Goal: Task Accomplishment & Management: Complete application form

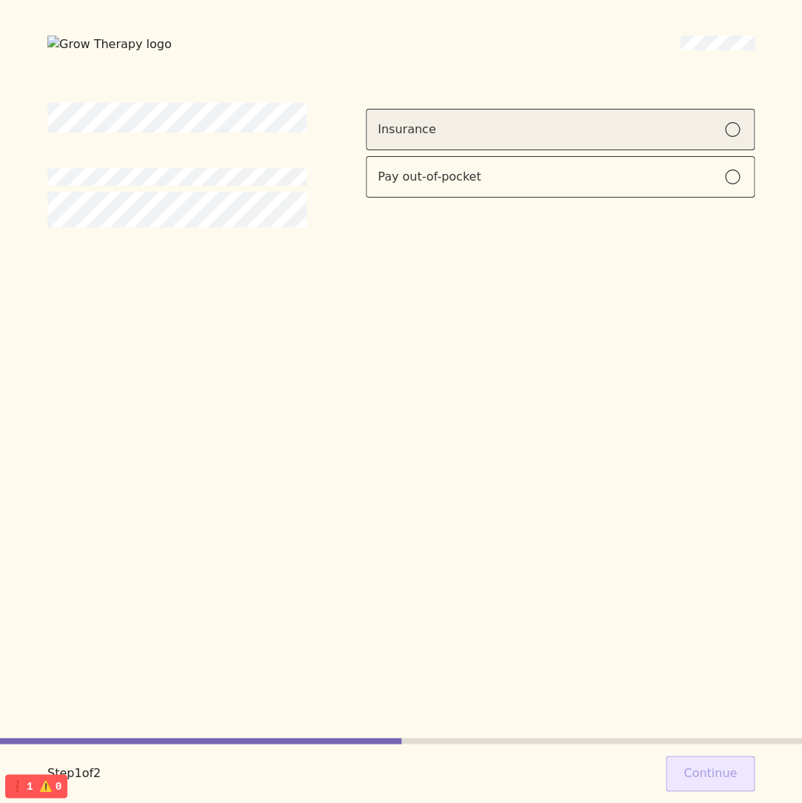
click at [482, 130] on div "Insurance" at bounding box center [559, 130] width 365 height 18
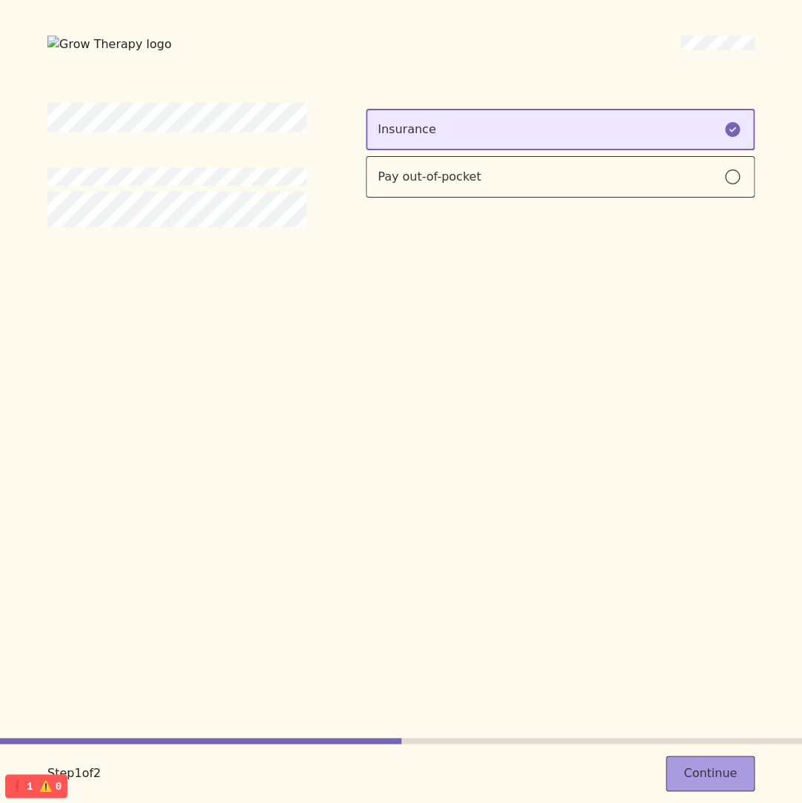
click at [732, 782] on button "Continue" at bounding box center [709, 774] width 89 height 36
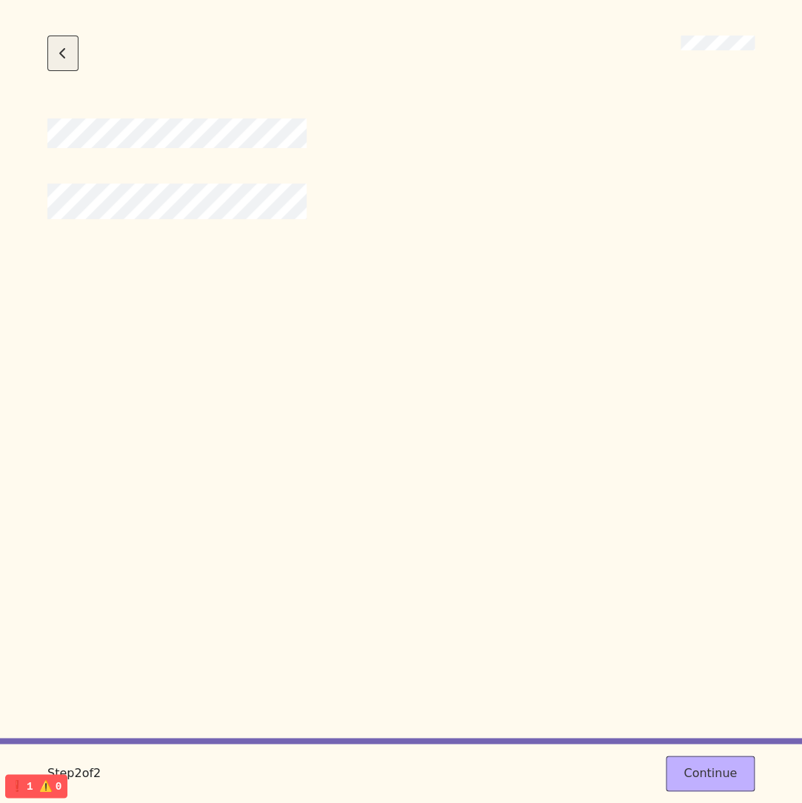
click at [67, 61] on button "Go back to the previous step" at bounding box center [62, 54] width 31 height 36
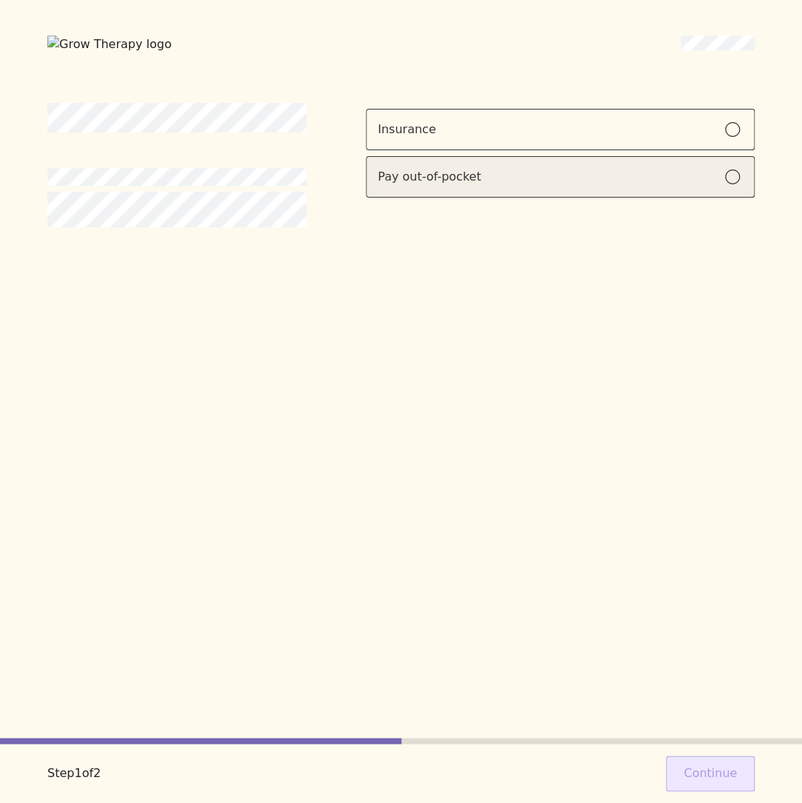
click at [706, 190] on label "Pay out-of-pocket" at bounding box center [560, 176] width 389 height 41
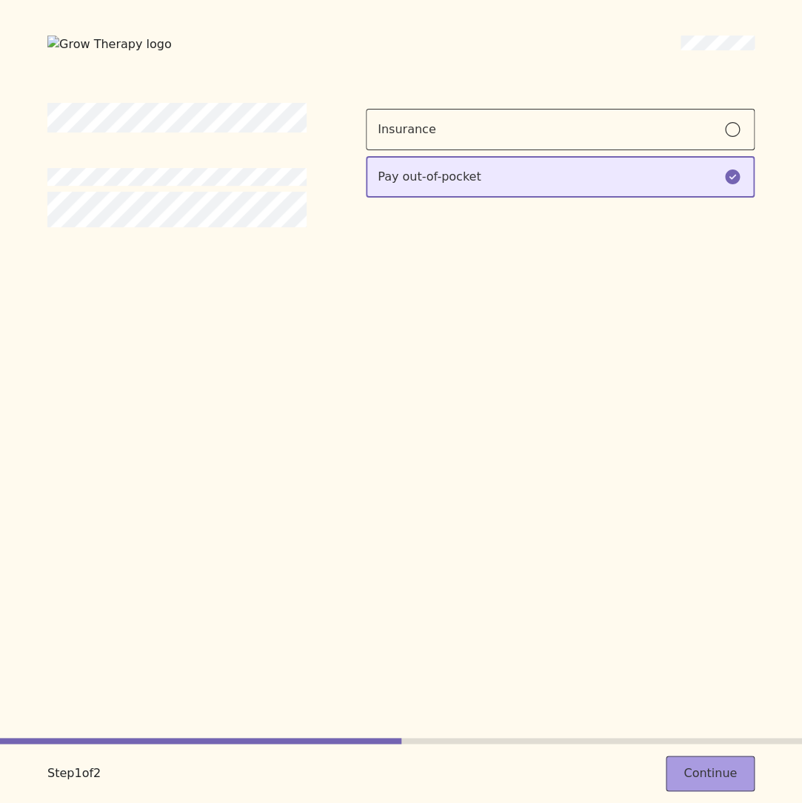
click at [725, 773] on button "Continue" at bounding box center [709, 774] width 89 height 36
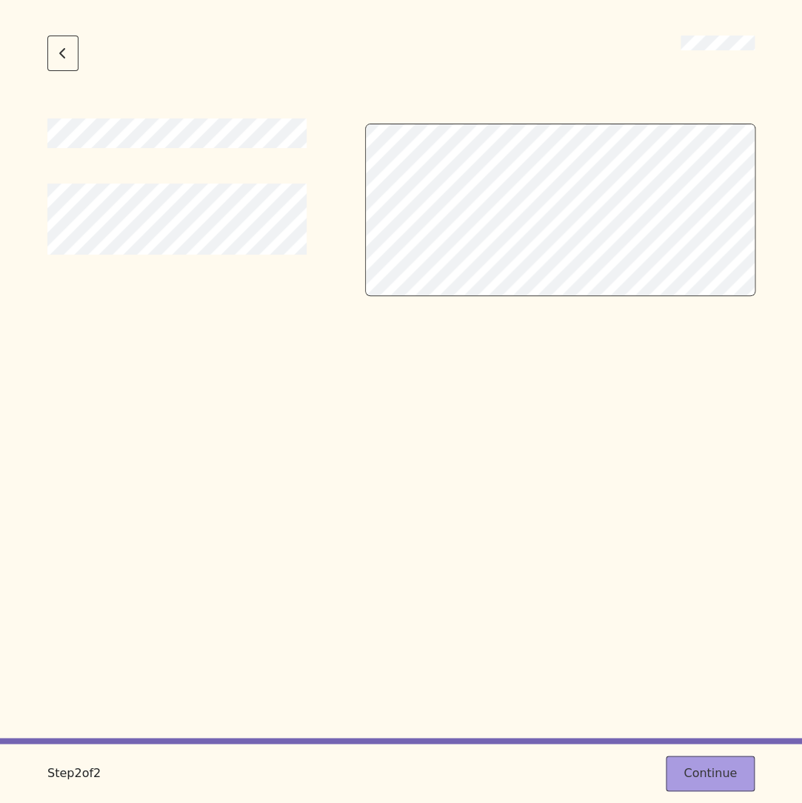
click at [701, 762] on button "Continue" at bounding box center [709, 774] width 89 height 36
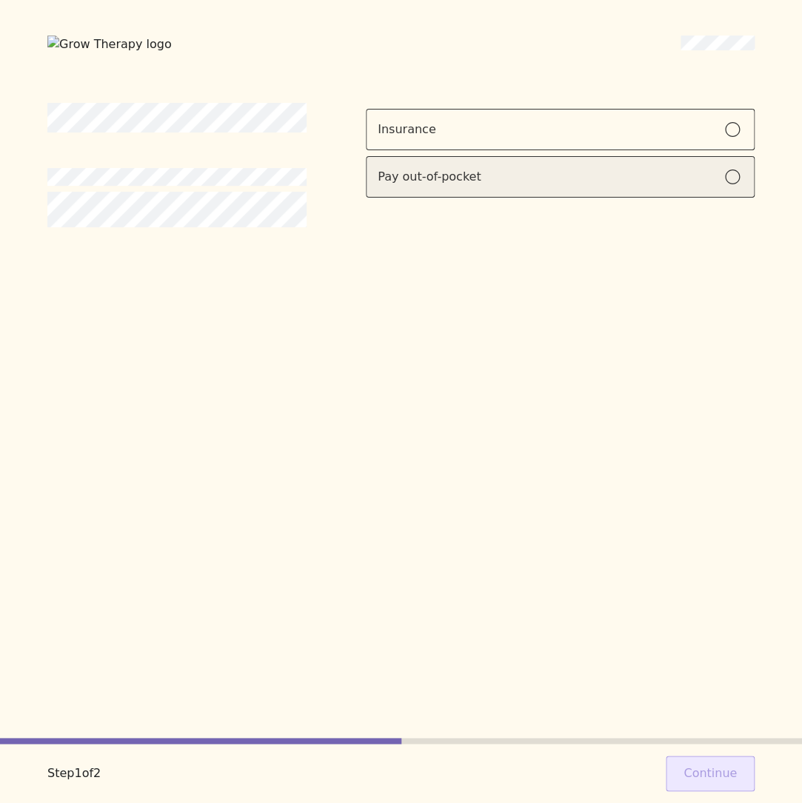
click at [627, 182] on div "Pay out-of-pocket" at bounding box center [559, 177] width 365 height 18
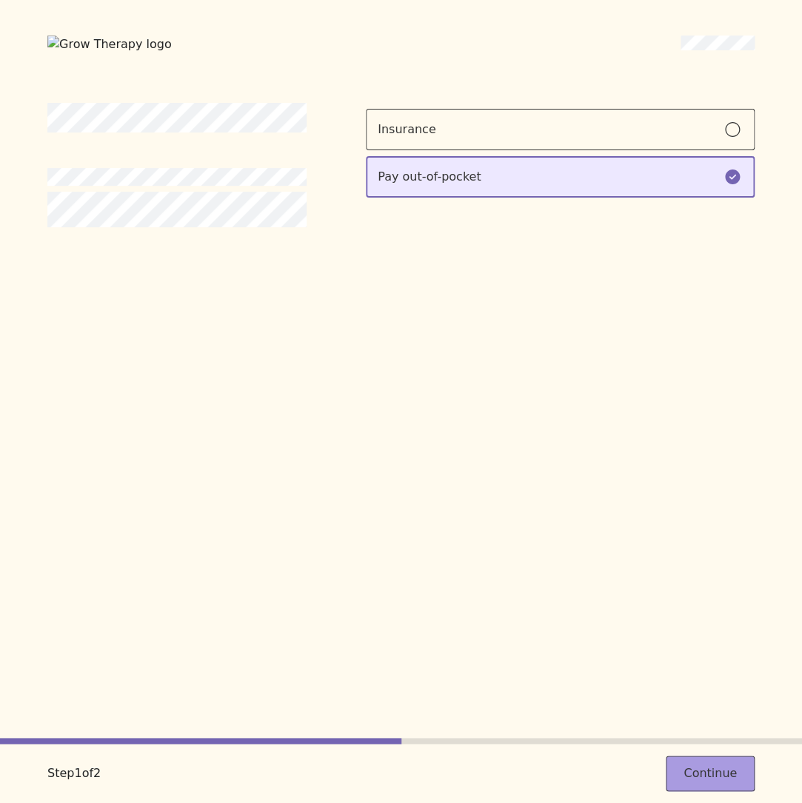
click at [720, 762] on button "Continue" at bounding box center [709, 774] width 89 height 36
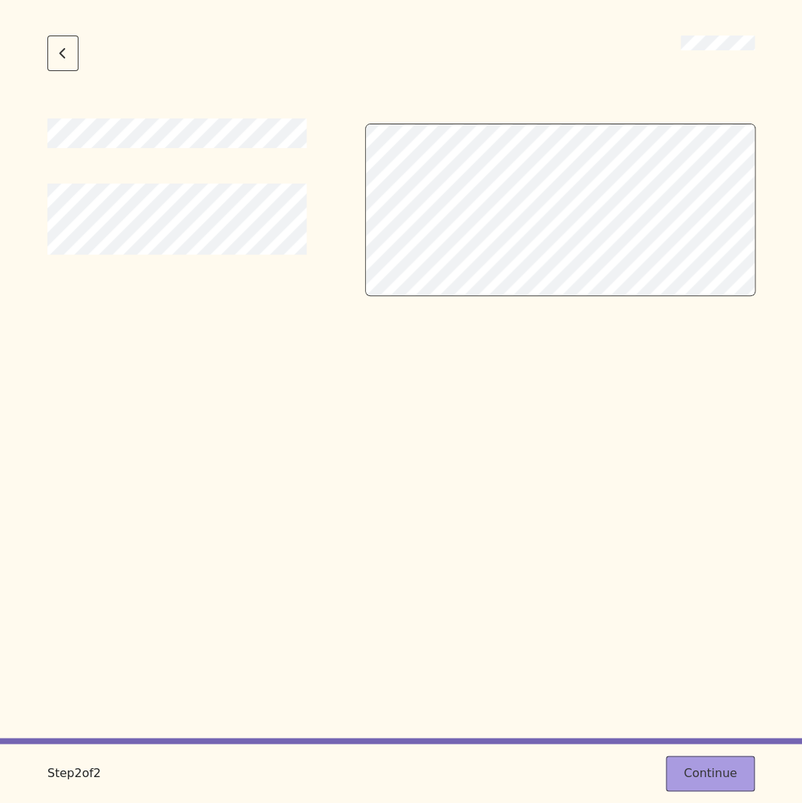
click at [711, 770] on button "Continue" at bounding box center [709, 774] width 89 height 36
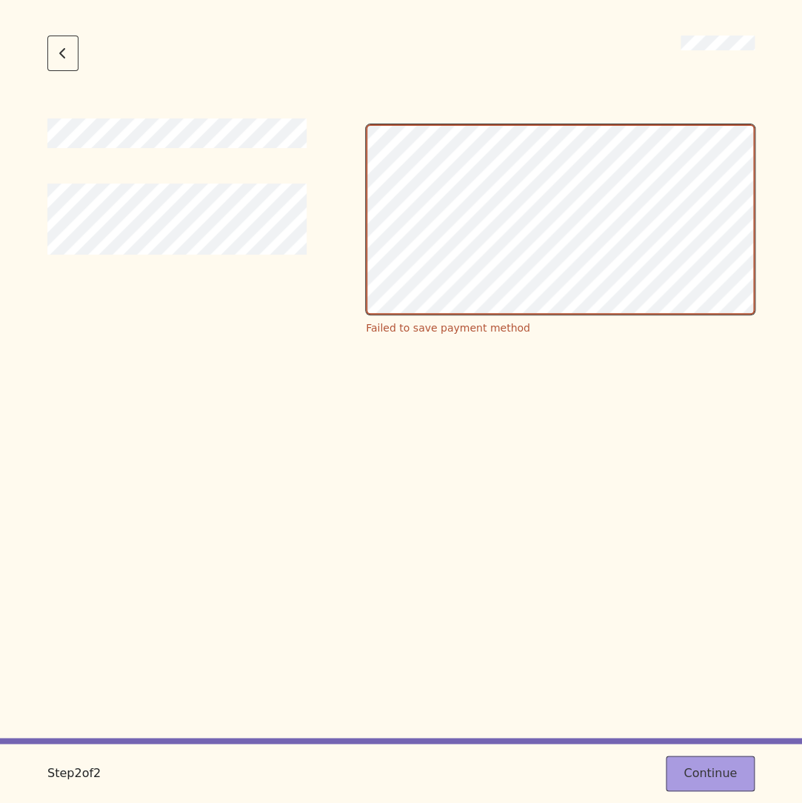
click at [693, 790] on button "Continue" at bounding box center [709, 774] width 89 height 36
click at [719, 768] on button "Continue" at bounding box center [709, 774] width 89 height 36
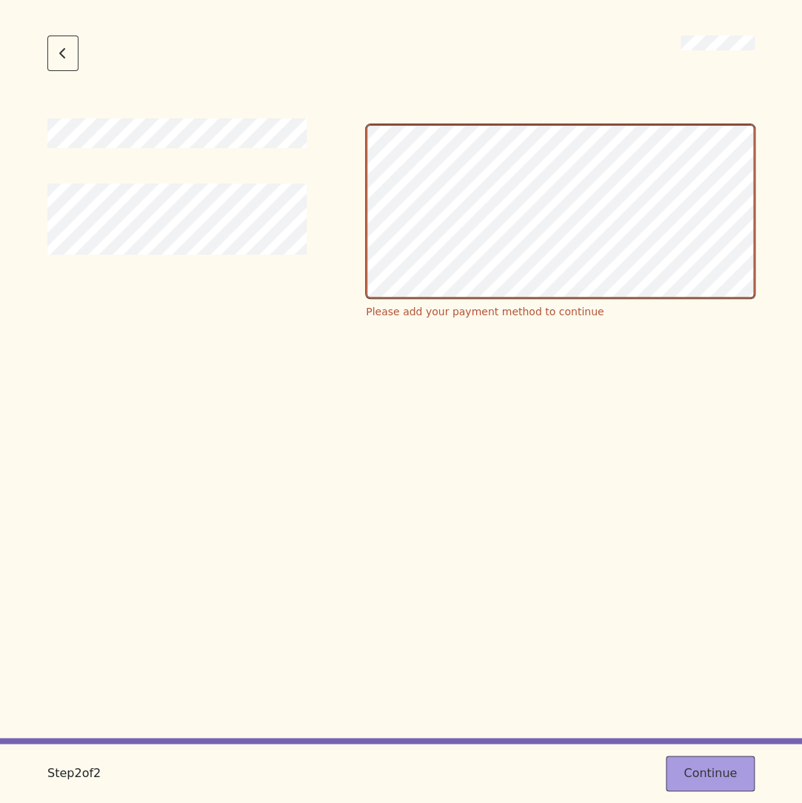
click at [709, 764] on button "Continue" at bounding box center [709, 774] width 89 height 36
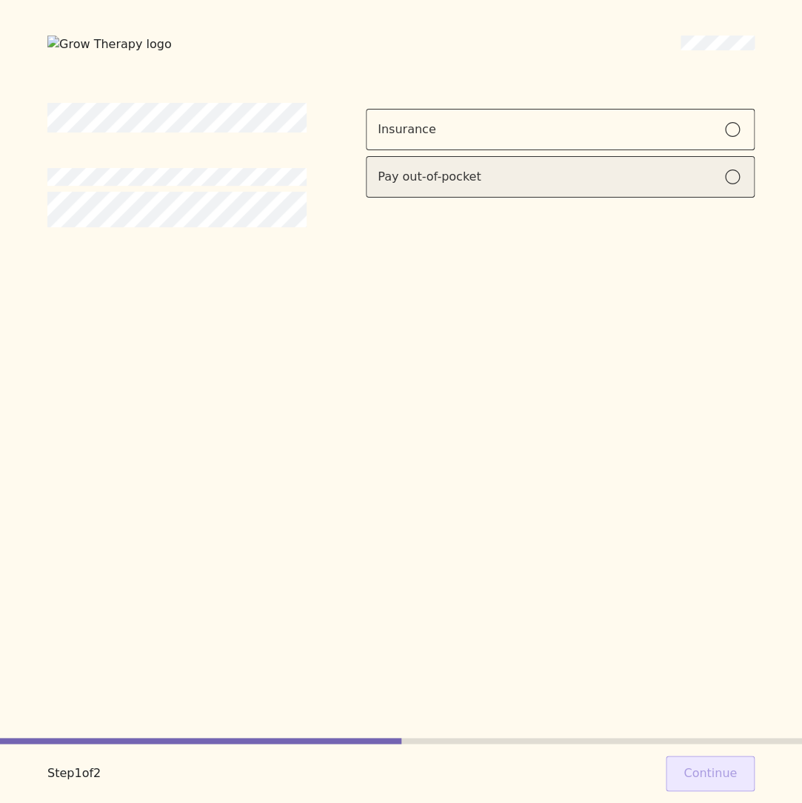
click at [423, 169] on div "Pay out-of-pocket" at bounding box center [428, 177] width 103 height 18
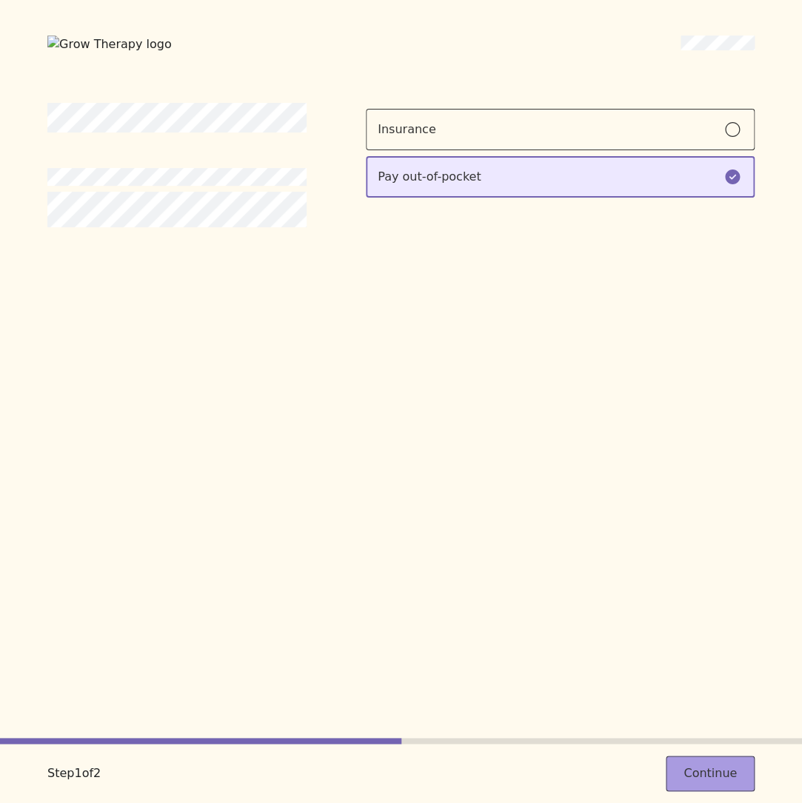
click at [716, 773] on button "Continue" at bounding box center [709, 774] width 89 height 36
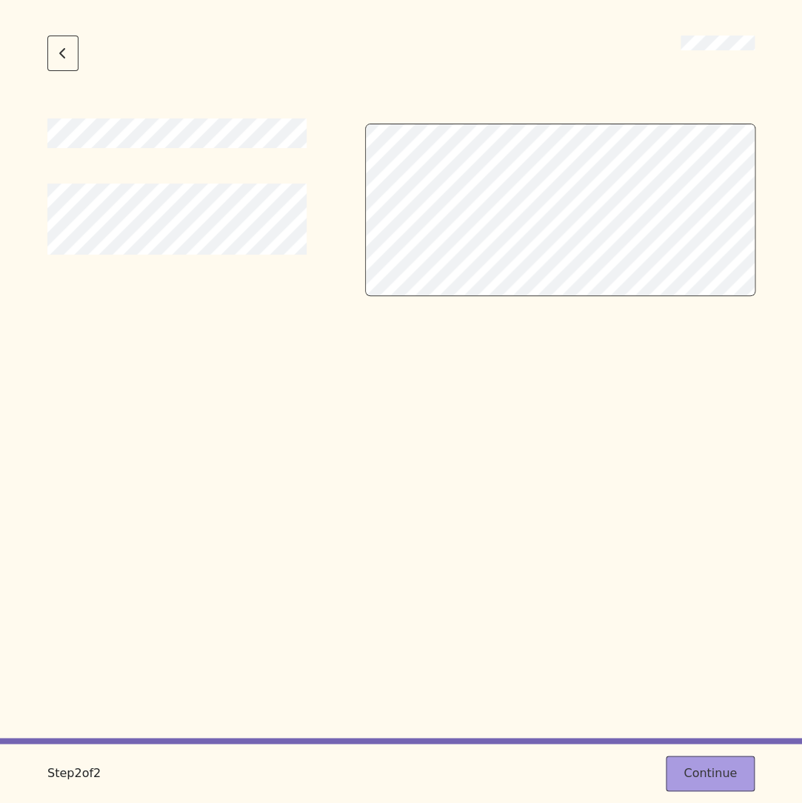
click at [727, 764] on button "Continue" at bounding box center [709, 774] width 89 height 36
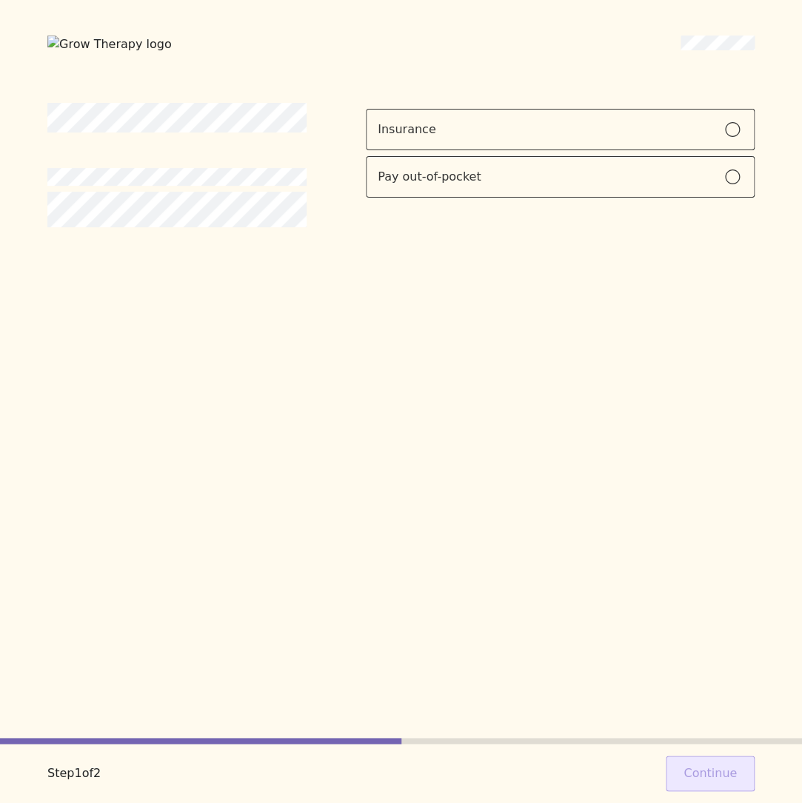
click at [519, 303] on div "Insurance Pay out-of-pocket" at bounding box center [400, 421] width 707 height 636
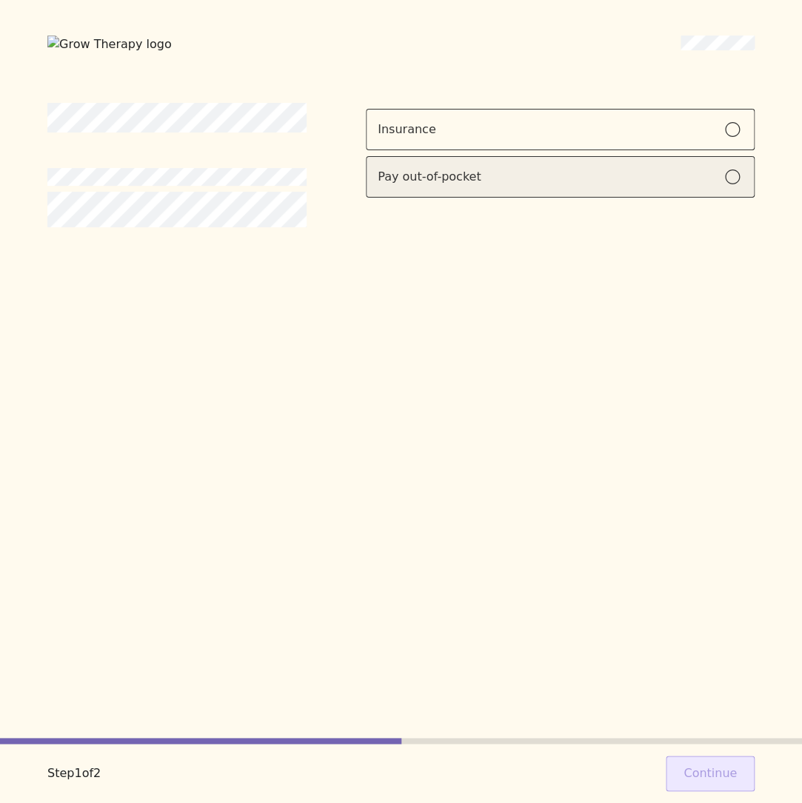
click at [574, 184] on div "Pay out-of-pocket" at bounding box center [559, 177] width 365 height 18
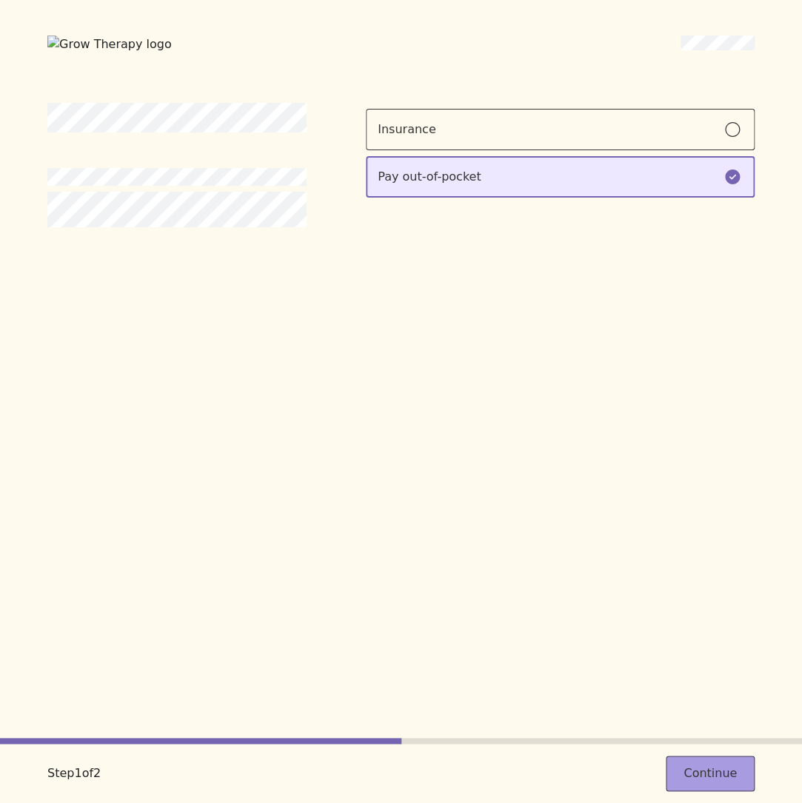
click at [713, 773] on button "Continue" at bounding box center [709, 774] width 89 height 36
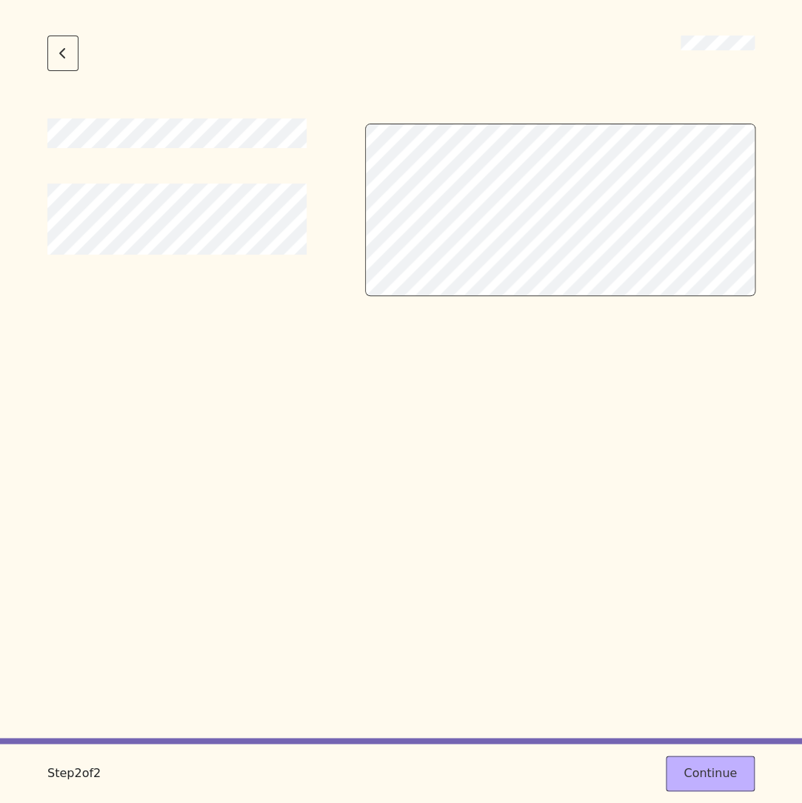
click at [634, 493] on div at bounding box center [400, 427] width 707 height 619
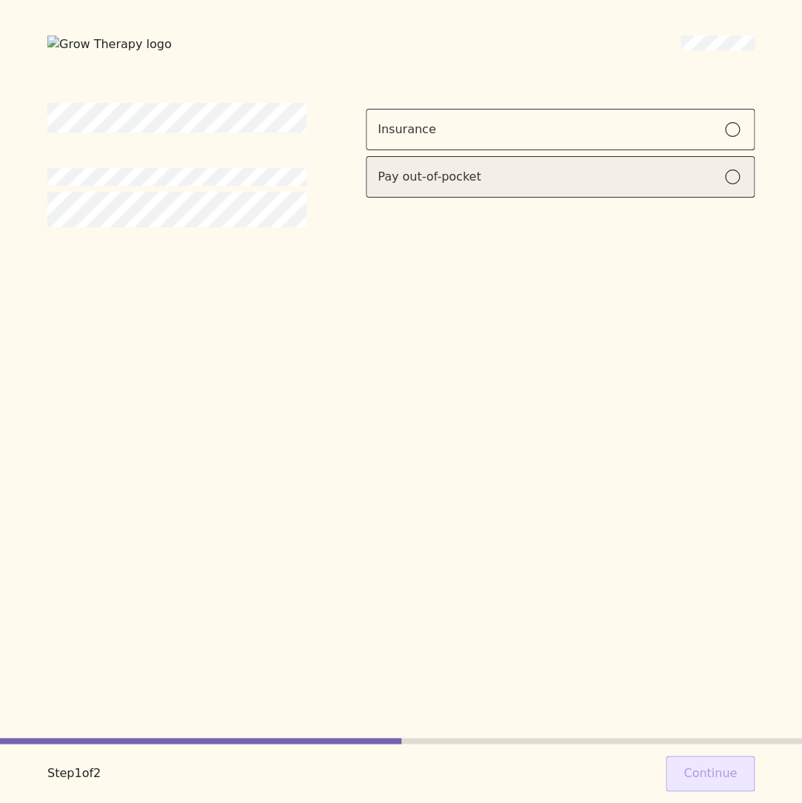
click at [491, 170] on div "Pay out-of-pocket" at bounding box center [559, 177] width 365 height 18
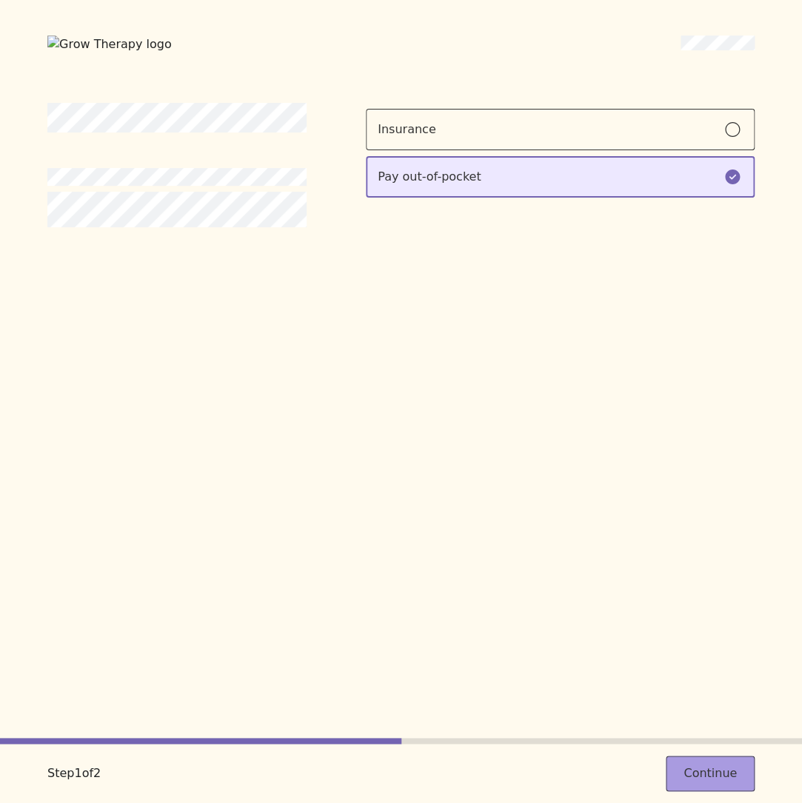
click at [688, 761] on button "Continue" at bounding box center [709, 774] width 89 height 36
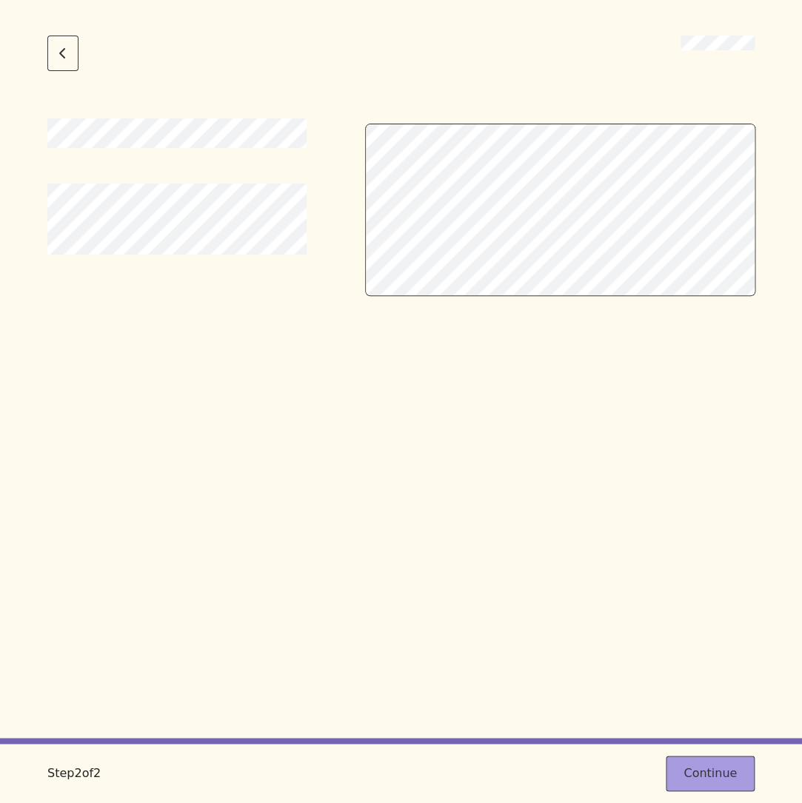
click at [703, 767] on button "Continue" at bounding box center [709, 774] width 89 height 36
